Goal: Information Seeking & Learning: Learn about a topic

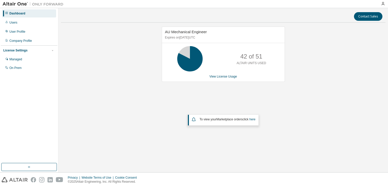
click at [14, 3] on img at bounding box center [34, 4] width 63 height 5
click at [20, 12] on div "Dashboard" at bounding box center [17, 13] width 16 height 4
click at [14, 2] on img at bounding box center [34, 4] width 63 height 5
click at [30, 168] on icon "button" at bounding box center [29, 167] width 4 height 4
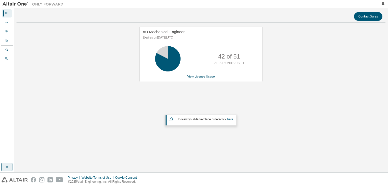
click at [80, 38] on div "AU Mechanical Engineer Expires on November 15, 2025 UTC 42 of 51 ALTAIR UNITS U…" at bounding box center [200, 88] width 369 height 122
click at [170, 54] on icon at bounding box center [167, 59] width 13 height 13
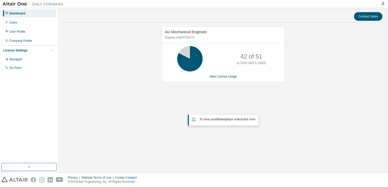
click at [142, 71] on div "AU Mechanical Engineer Expires on November 15, 2025 UTC 42 of 51 ALTAIR UNITS U…" at bounding box center [223, 88] width 324 height 122
click at [20, 61] on div "Managed" at bounding box center [15, 59] width 13 height 4
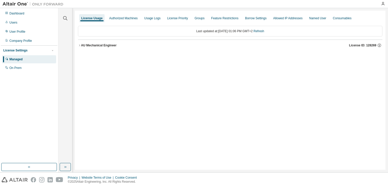
click at [88, 45] on div "AU Mechanical Engineer" at bounding box center [99, 45] width 36 height 4
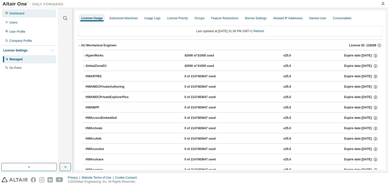
click at [16, 13] on div "Dashboard" at bounding box center [16, 13] width 15 height 4
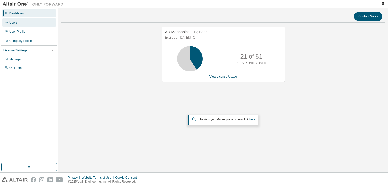
click at [12, 24] on div "Users" at bounding box center [13, 23] width 8 height 4
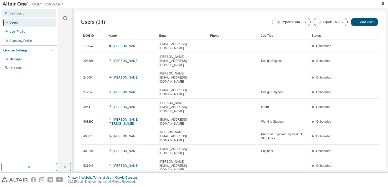
click at [18, 14] on div "Dashboard" at bounding box center [16, 13] width 15 height 4
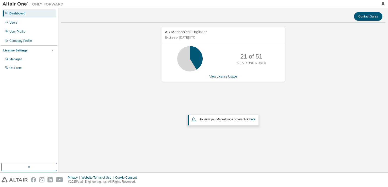
click at [253, 82] on div "AU Mechanical Engineer Expires on November 15, 2025 UTC 21 of 51 ALTAIR UNITS U…" at bounding box center [221, 57] width 128 height 61
click at [227, 76] on link "View License Usage" at bounding box center [223, 77] width 28 height 4
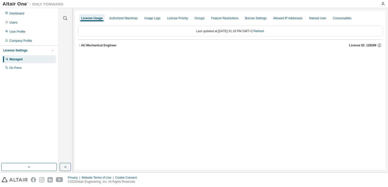
click at [102, 44] on div "AU Mechanical Engineer" at bounding box center [99, 45] width 36 height 4
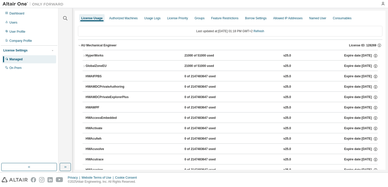
click at [81, 44] on div "AU Mechanical Engineer" at bounding box center [99, 45] width 36 height 4
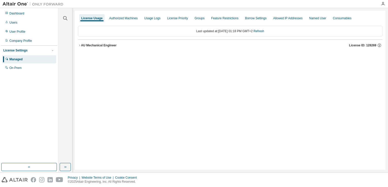
click at [81, 44] on div "AU Mechanical Engineer" at bounding box center [99, 45] width 36 height 4
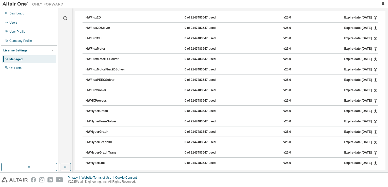
scroll to position [837, 0]
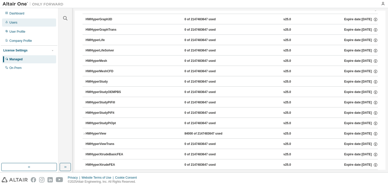
click at [18, 24] on div "Users" at bounding box center [29, 23] width 54 height 8
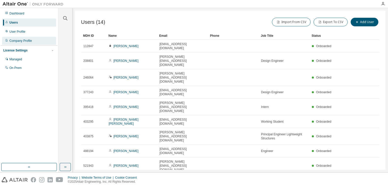
click at [19, 41] on div "Company Profile" at bounding box center [20, 41] width 23 height 4
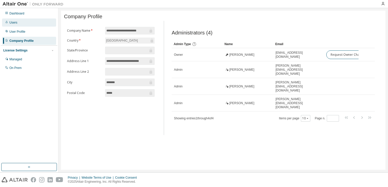
click at [19, 22] on div "Users" at bounding box center [29, 23] width 54 height 8
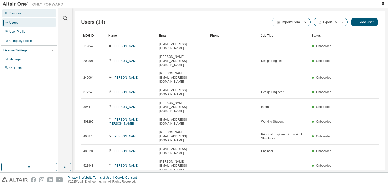
click at [20, 13] on div "Dashboard" at bounding box center [16, 13] width 15 height 4
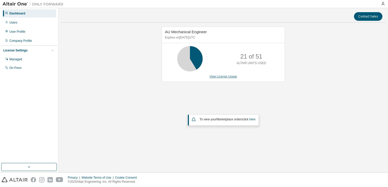
click at [228, 76] on link "View License Usage" at bounding box center [223, 77] width 28 height 4
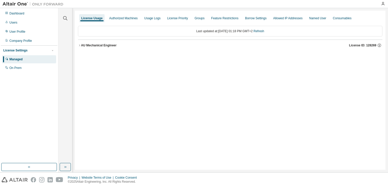
click at [105, 44] on div "AU Mechanical Engineer" at bounding box center [99, 45] width 36 height 4
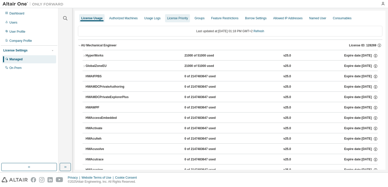
click at [170, 20] on div "License Priority" at bounding box center [177, 18] width 21 height 4
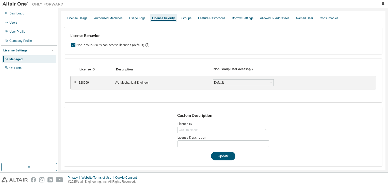
click at [130, 82] on div "AU Mechanical Engineer" at bounding box center [160, 83] width 91 height 4
click at [78, 19] on div "License Usage" at bounding box center [77, 18] width 20 height 4
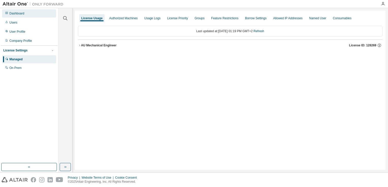
click at [12, 12] on div "Dashboard" at bounding box center [16, 13] width 15 height 4
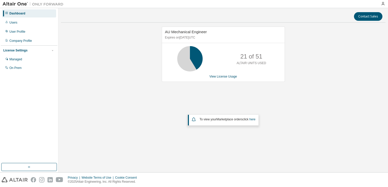
click at [15, 4] on img at bounding box center [34, 4] width 63 height 5
click at [216, 77] on link "View License Usage" at bounding box center [223, 77] width 28 height 4
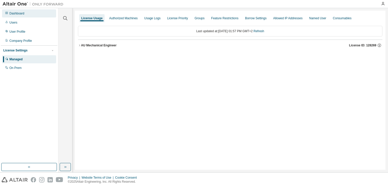
click at [23, 12] on div "Dashboard" at bounding box center [16, 13] width 15 height 4
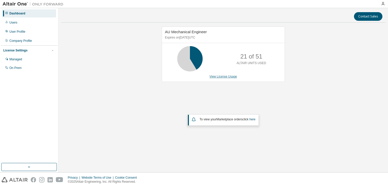
click at [218, 78] on link "View License Usage" at bounding box center [223, 77] width 28 height 4
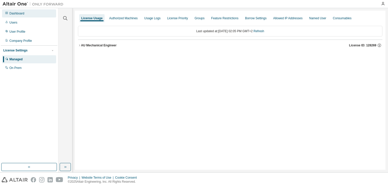
click at [13, 15] on div "Dashboard" at bounding box center [16, 13] width 15 height 4
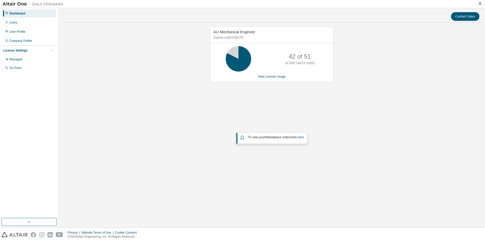
click at [348, 101] on div "AU Mechanical Engineer Expires on [DATE] UTC 42 of 51 ALTAIR UNITS USED View Li…" at bounding box center [272, 105] width 422 height 157
click at [13, 22] on div "Users" at bounding box center [13, 23] width 8 height 4
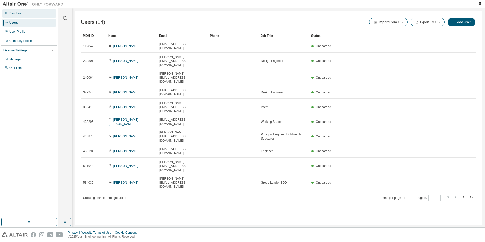
click at [15, 13] on div "Dashboard" at bounding box center [16, 13] width 15 height 4
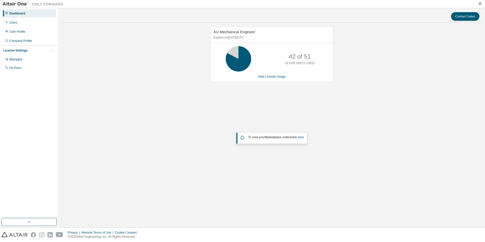
click at [320, 88] on div "AU Mechanical Engineer Expires on [DATE] UTC 42 of 51 ALTAIR UNITS USED View Li…" at bounding box center [272, 105] width 422 height 157
